Goal: Task Accomplishment & Management: Use online tool/utility

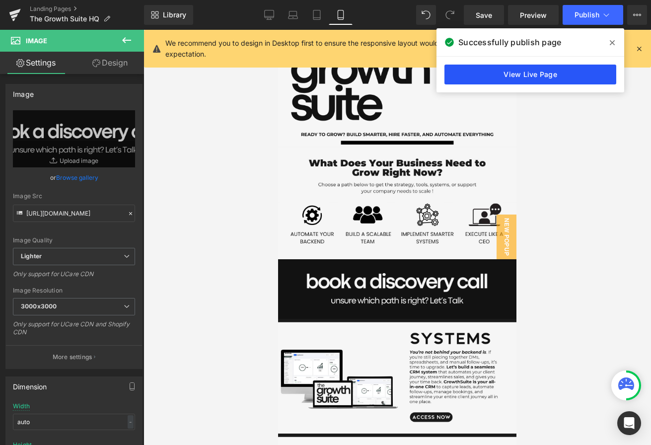
scroll to position [285, 0]
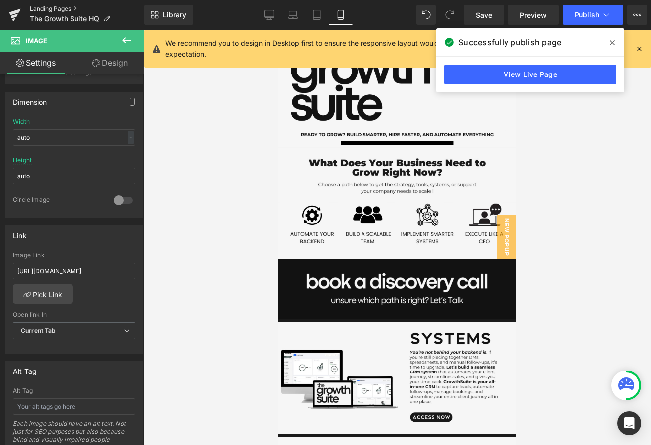
click at [60, 9] on link "Landing Pages" at bounding box center [87, 9] width 114 height 8
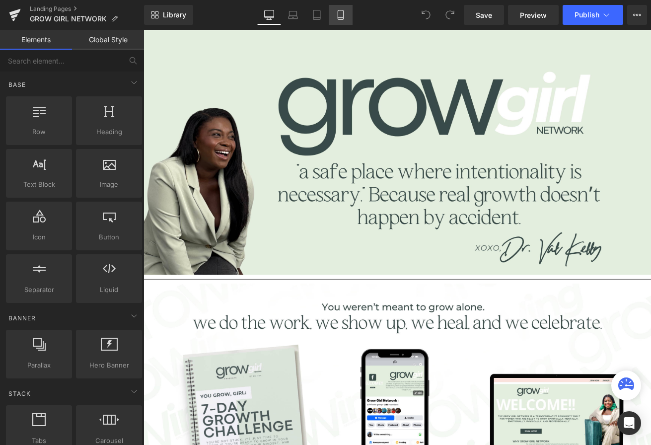
click at [336, 10] on icon at bounding box center [341, 15] width 10 height 10
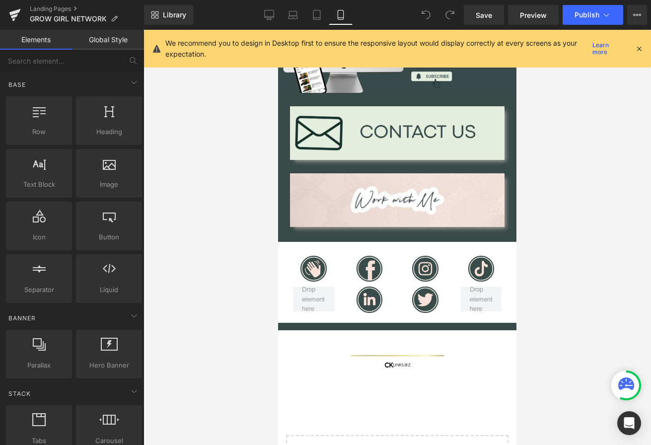
scroll to position [738, 0]
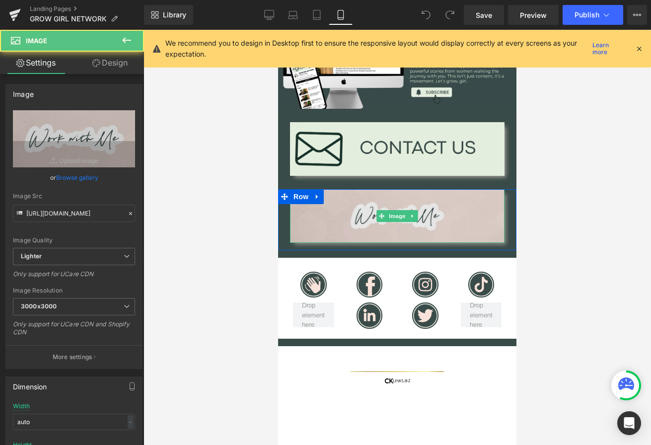
click at [386, 199] on img at bounding box center [397, 216] width 215 height 54
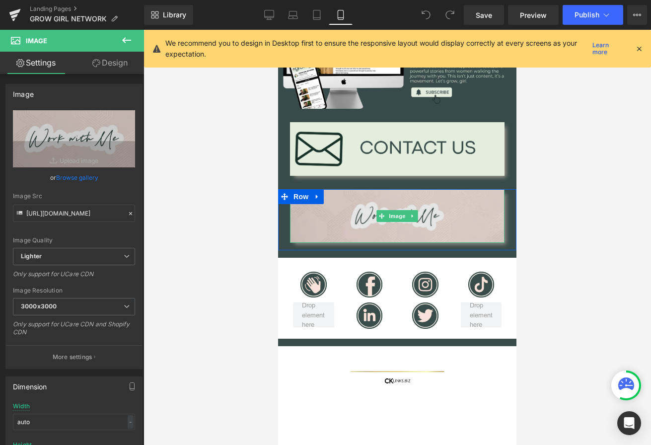
click at [340, 217] on img at bounding box center [397, 216] width 215 height 54
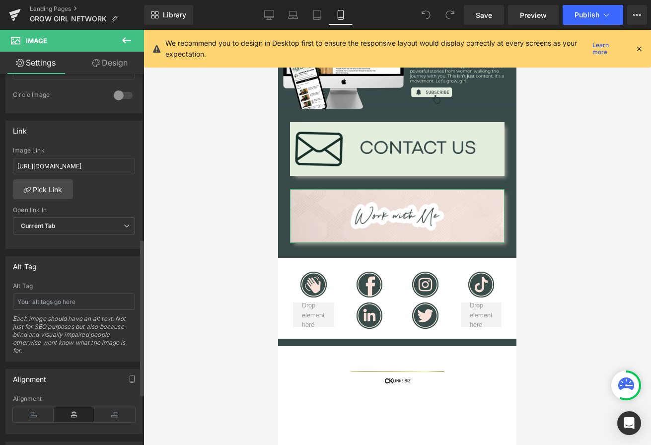
scroll to position [291, 0]
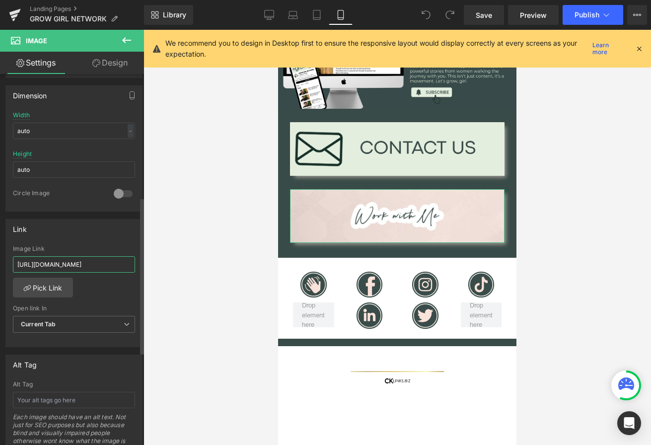
click at [88, 265] on input "[URL][DOMAIN_NAME]" at bounding box center [74, 264] width 122 height 16
type input "[URL][DOMAIN_NAME]"
click at [593, 22] on button "Publish" at bounding box center [593, 15] width 61 height 20
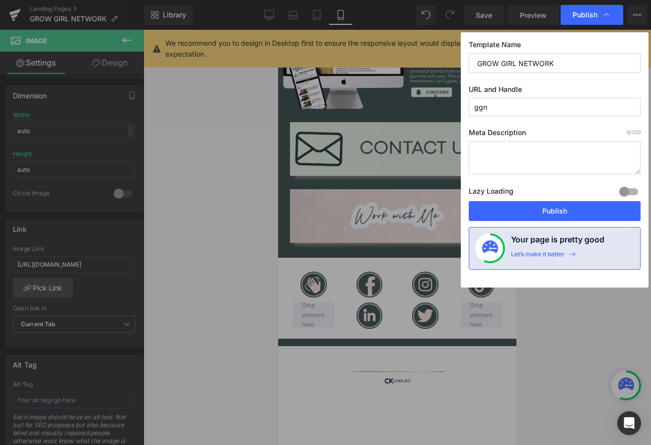
click at [559, 211] on button "Publish" at bounding box center [555, 211] width 172 height 20
